Goal: Information Seeking & Learning: Learn about a topic

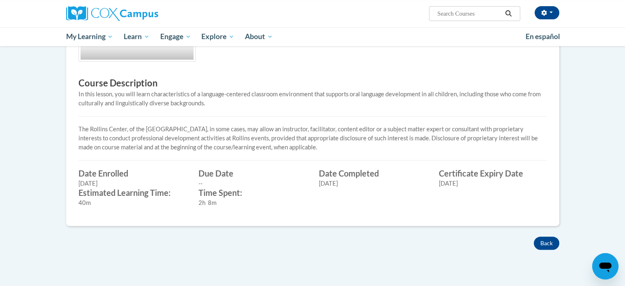
scroll to position [329, 0]
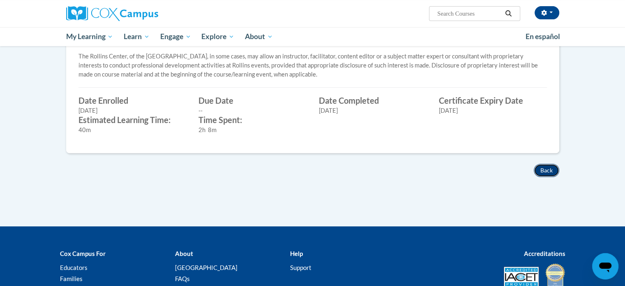
click at [549, 168] on button "Back" at bounding box center [546, 170] width 25 height 13
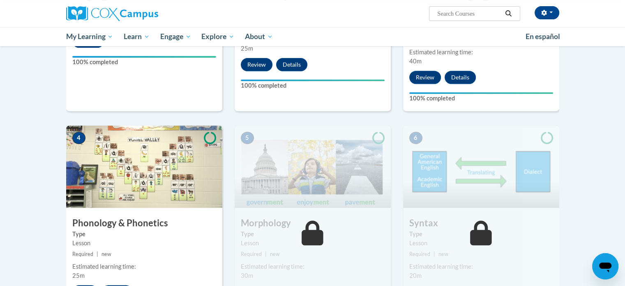
scroll to position [370, 0]
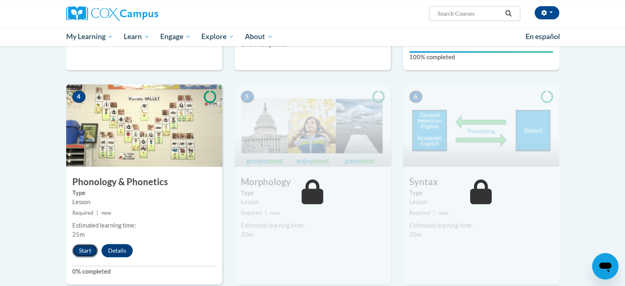
click at [83, 248] on button "Start" at bounding box center [84, 250] width 25 height 13
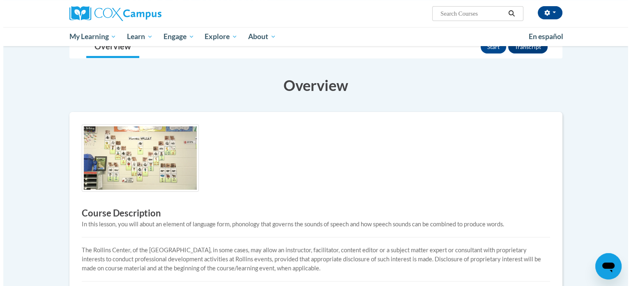
scroll to position [82, 0]
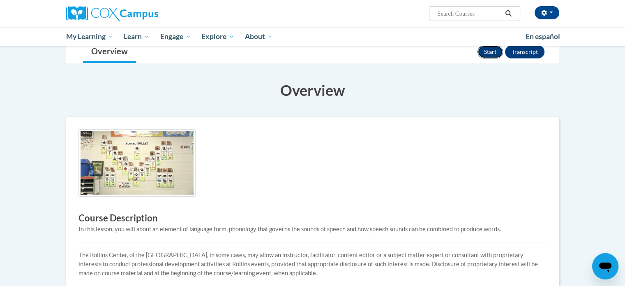
click at [489, 52] on button "Start" at bounding box center [490, 51] width 25 height 13
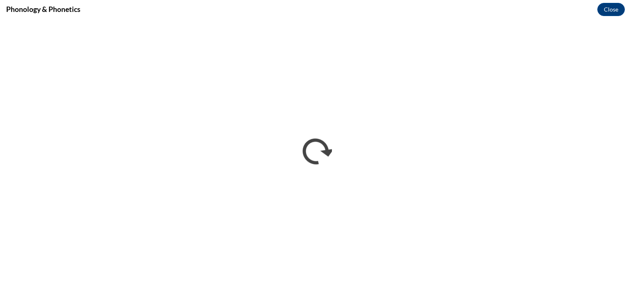
scroll to position [0, 0]
